Goal: Check status

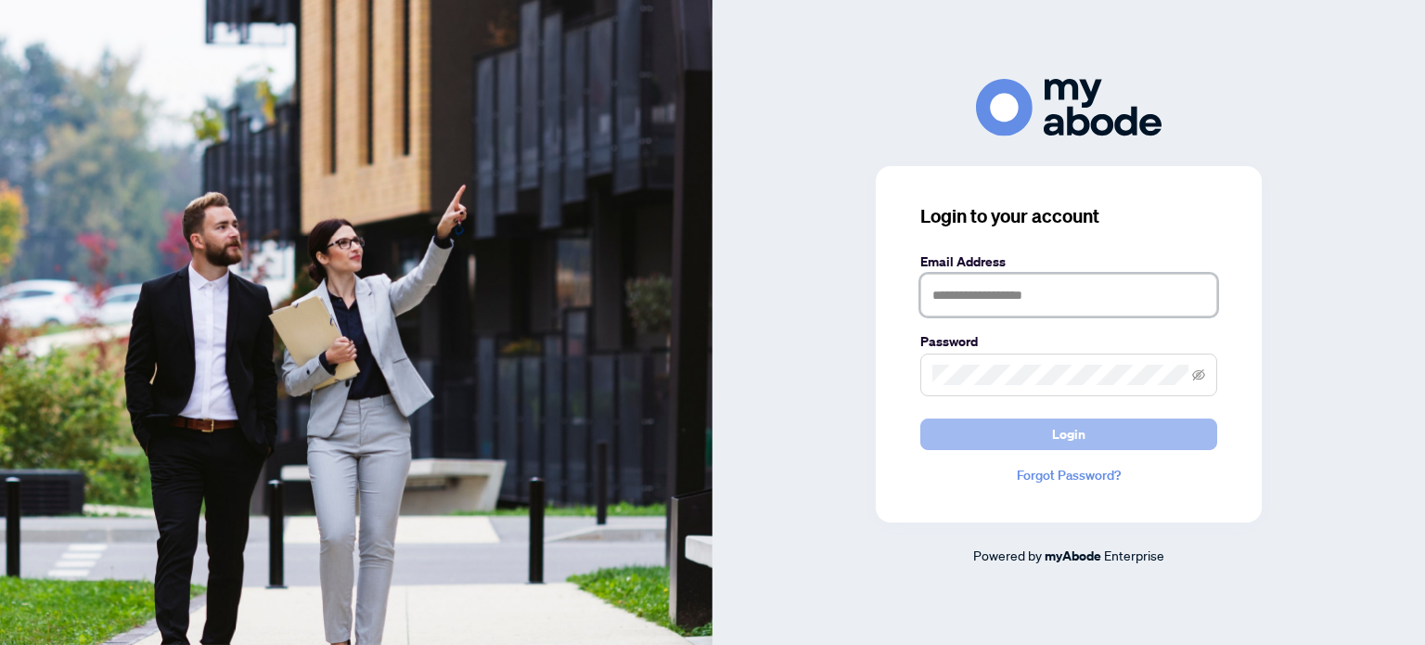
type input "**********"
click at [993, 426] on button "Login" at bounding box center [1068, 434] width 297 height 32
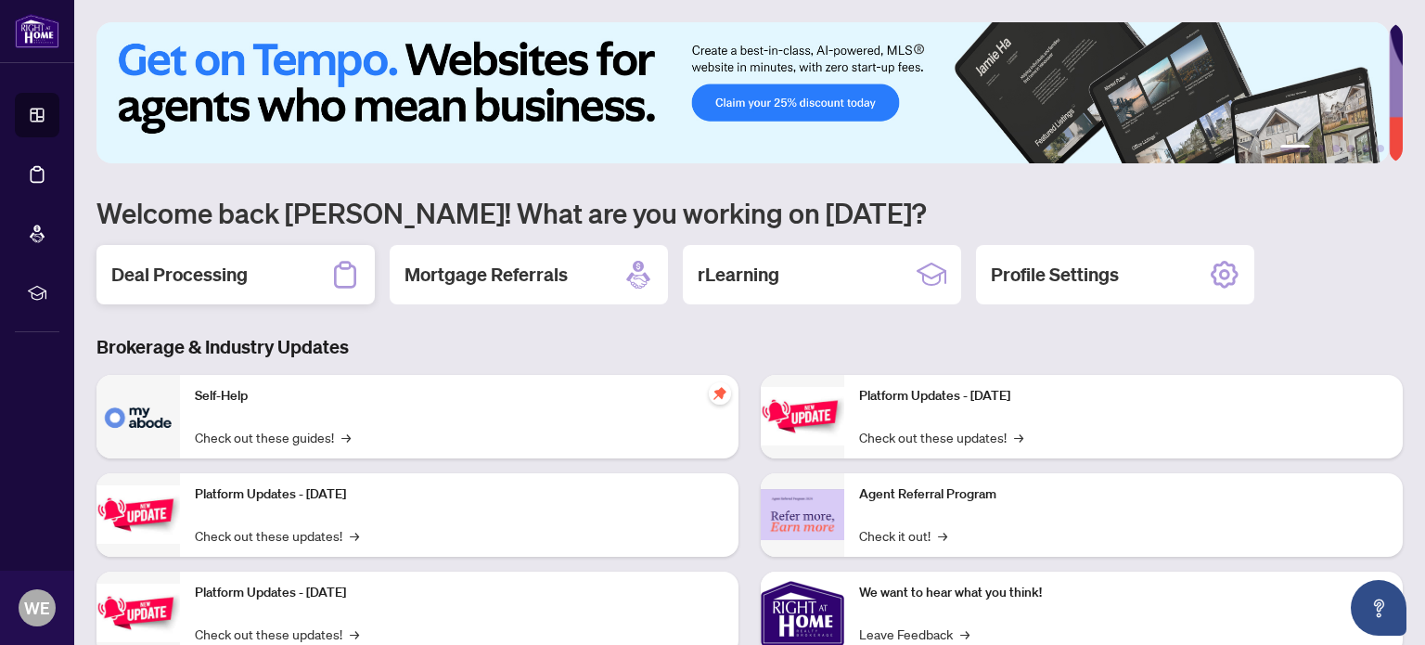
click at [210, 270] on h2 "Deal Processing" at bounding box center [179, 275] width 136 height 26
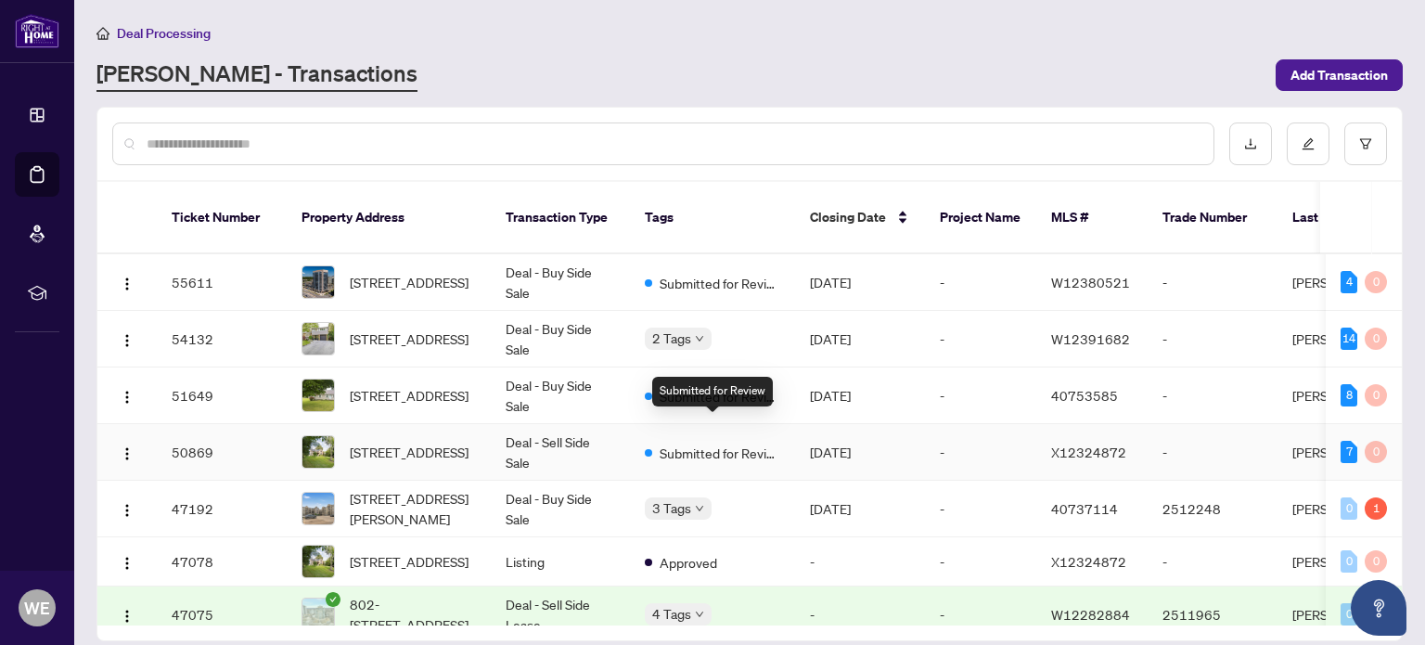
click at [755, 442] on span "Submitted for Review" at bounding box center [720, 452] width 121 height 20
